Goal: Transaction & Acquisition: Purchase product/service

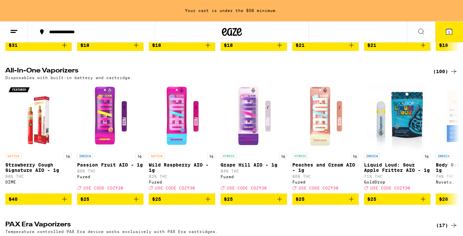
scroll to position [189, 0]
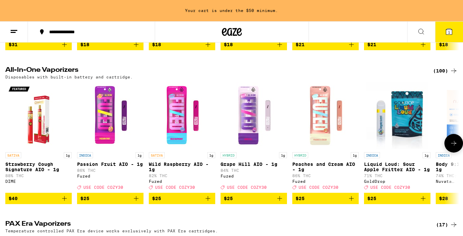
click at [451, 147] on icon at bounding box center [454, 143] width 8 height 8
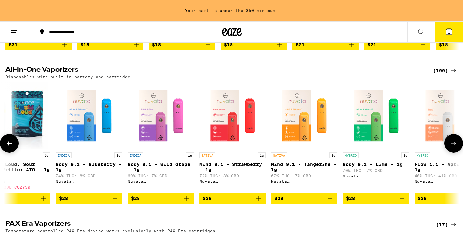
click at [452, 147] on icon at bounding box center [454, 143] width 8 height 8
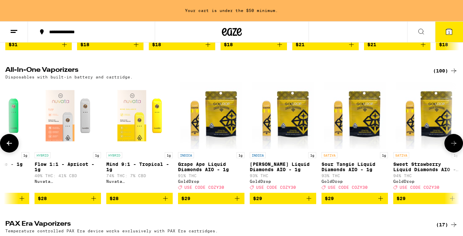
click at [451, 147] on icon at bounding box center [454, 143] width 8 height 8
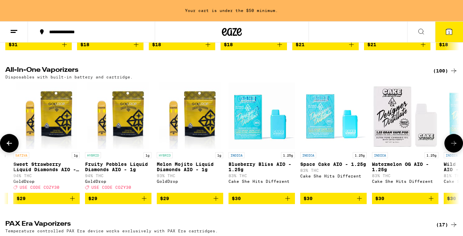
click at [28, 172] on p "Sweet Strawberry Liquid Diamonds AIO - 1g" at bounding box center [46, 166] width 66 height 11
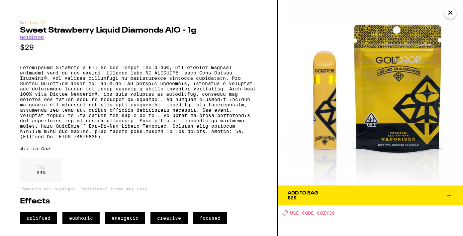
click at [454, 12] on icon "Close" at bounding box center [451, 13] width 8 height 10
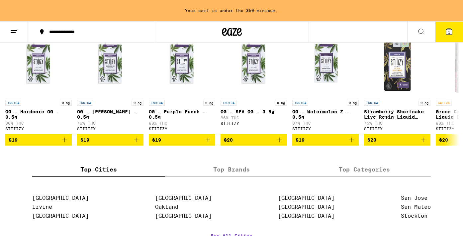
scroll to position [540, 0]
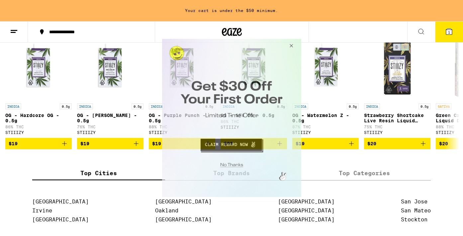
click at [294, 47] on button "Close Modal" at bounding box center [290, 47] width 18 height 16
